Goal: Information Seeking & Learning: Understand process/instructions

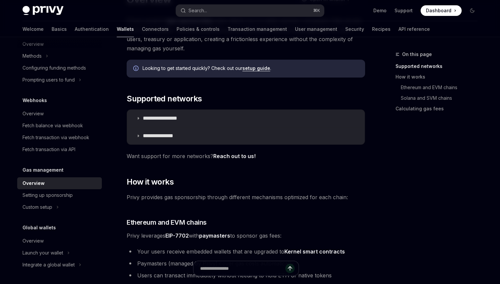
scroll to position [68, 0]
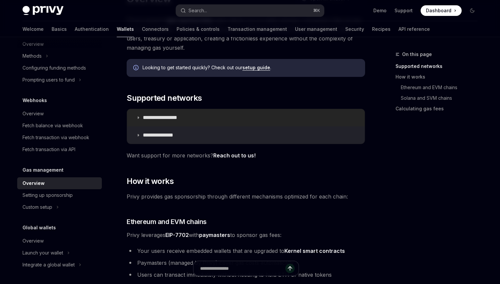
click at [139, 119] on icon at bounding box center [138, 117] width 4 height 4
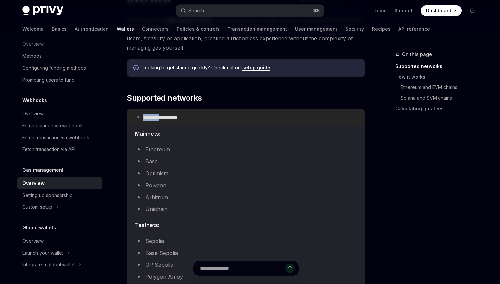
click at [139, 119] on summary "**********" at bounding box center [246, 117] width 238 height 17
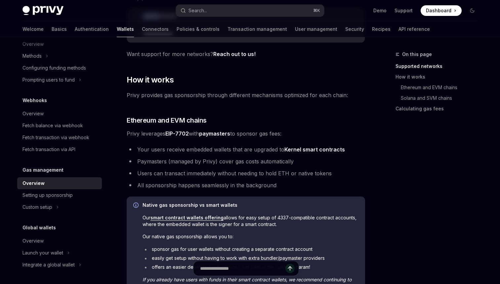
scroll to position [165, 0]
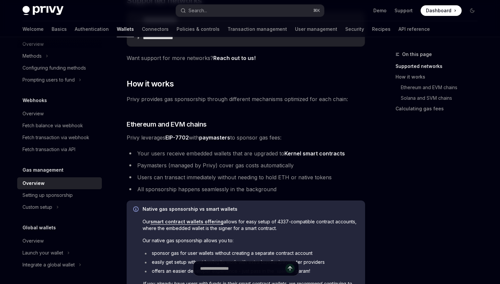
click at [221, 137] on strong "paymasters" at bounding box center [214, 137] width 31 height 7
click at [178, 134] on link "EIP-7702" at bounding box center [176, 137] width 23 height 7
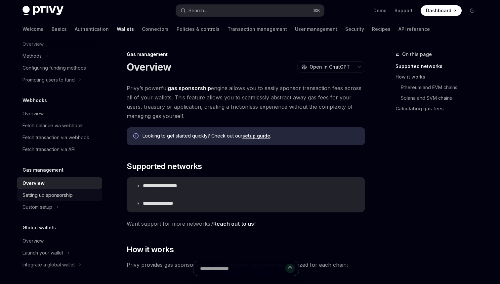
click at [56, 195] on div "Setting up sponsorship" at bounding box center [47, 195] width 50 height 8
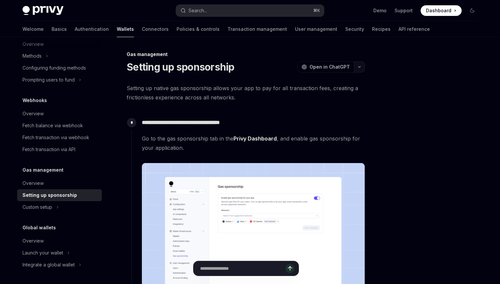
click at [363, 66] on button "button" at bounding box center [359, 66] width 11 height 11
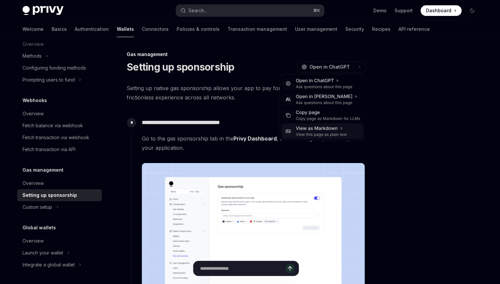
click at [300, 130] on div "View as Markdown" at bounding box center [321, 128] width 51 height 7
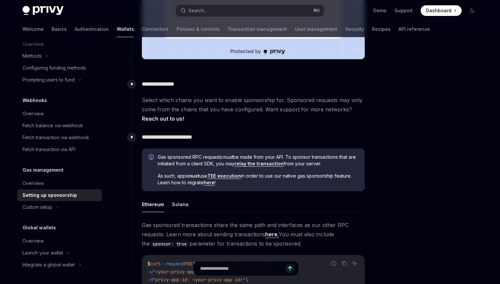
scroll to position [262, 0]
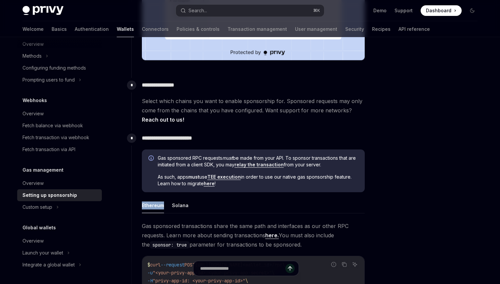
drag, startPoint x: 259, startPoint y: 187, endPoint x: 228, endPoint y: 192, distance: 31.8
click at [227, 192] on div "Gas sponsored RPC requests must be made from your API. To sponsor transactions …" at bounding box center [253, 276] width 223 height 254
click at [211, 183] on link "here" at bounding box center [209, 183] width 11 height 6
type textarea "*"
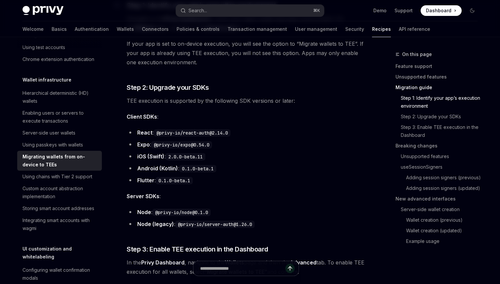
scroll to position [498, 0]
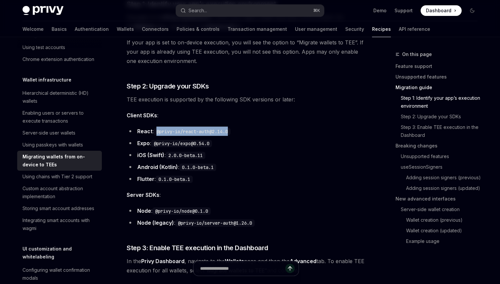
drag, startPoint x: 245, startPoint y: 130, endPoint x: 155, endPoint y: 133, distance: 90.0
click at [155, 133] on li "React : @privy-io/react-auth@2.14.0" at bounding box center [246, 130] width 239 height 9
copy code "@privy-io/react-auth@2.14.0"
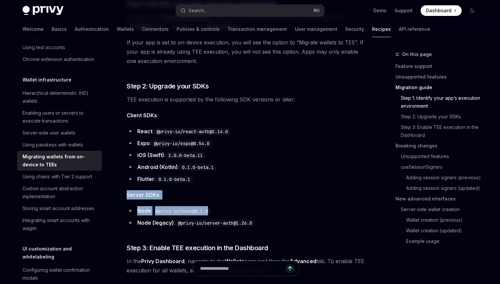
drag, startPoint x: 235, startPoint y: 208, endPoint x: 127, endPoint y: 195, distance: 108.7
copy div "Server SDKs : Node : @privy-io/node@0.1.0"
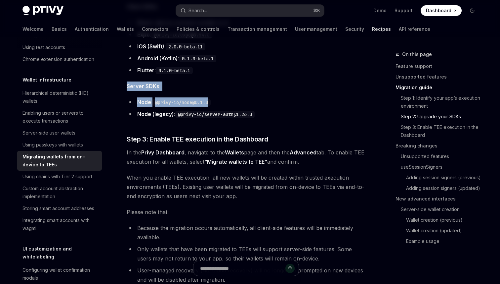
scroll to position [607, 0]
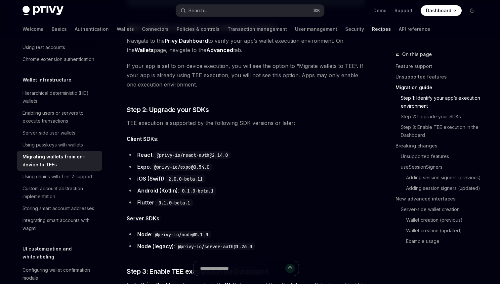
scroll to position [474, 0]
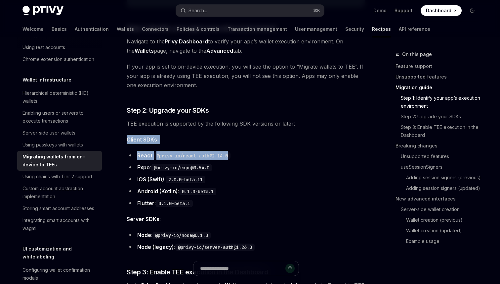
drag, startPoint x: 126, startPoint y: 138, endPoint x: 236, endPoint y: 159, distance: 111.1
copy div "Client SDKs : React : @privy-io/react-auth@2.14.0"
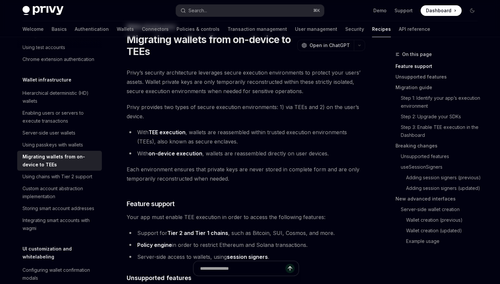
scroll to position [0, 0]
